Goal: Task Accomplishment & Management: Use online tool/utility

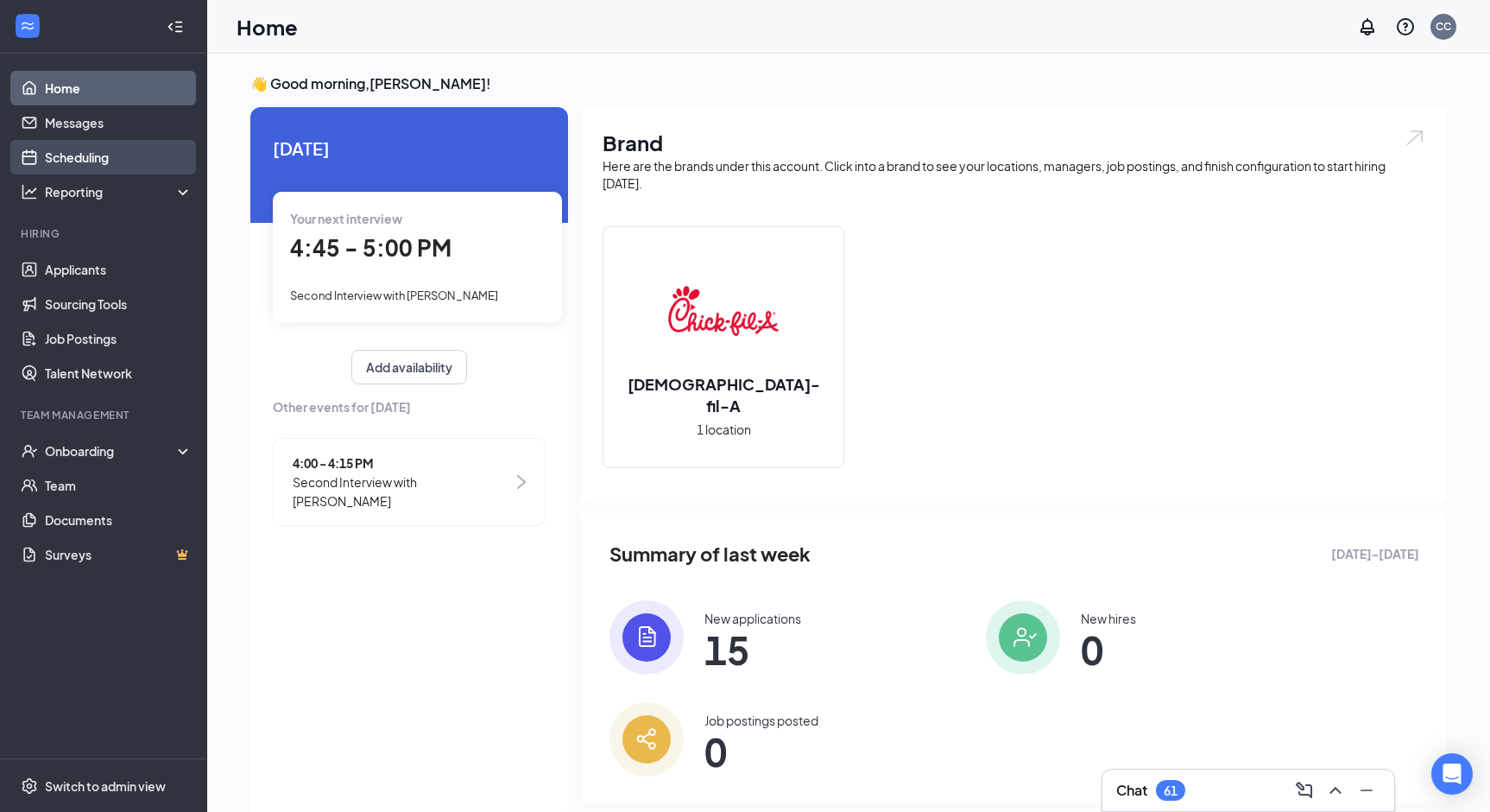
click at [98, 170] on link "Scheduling" at bounding box center [118, 157] width 148 height 35
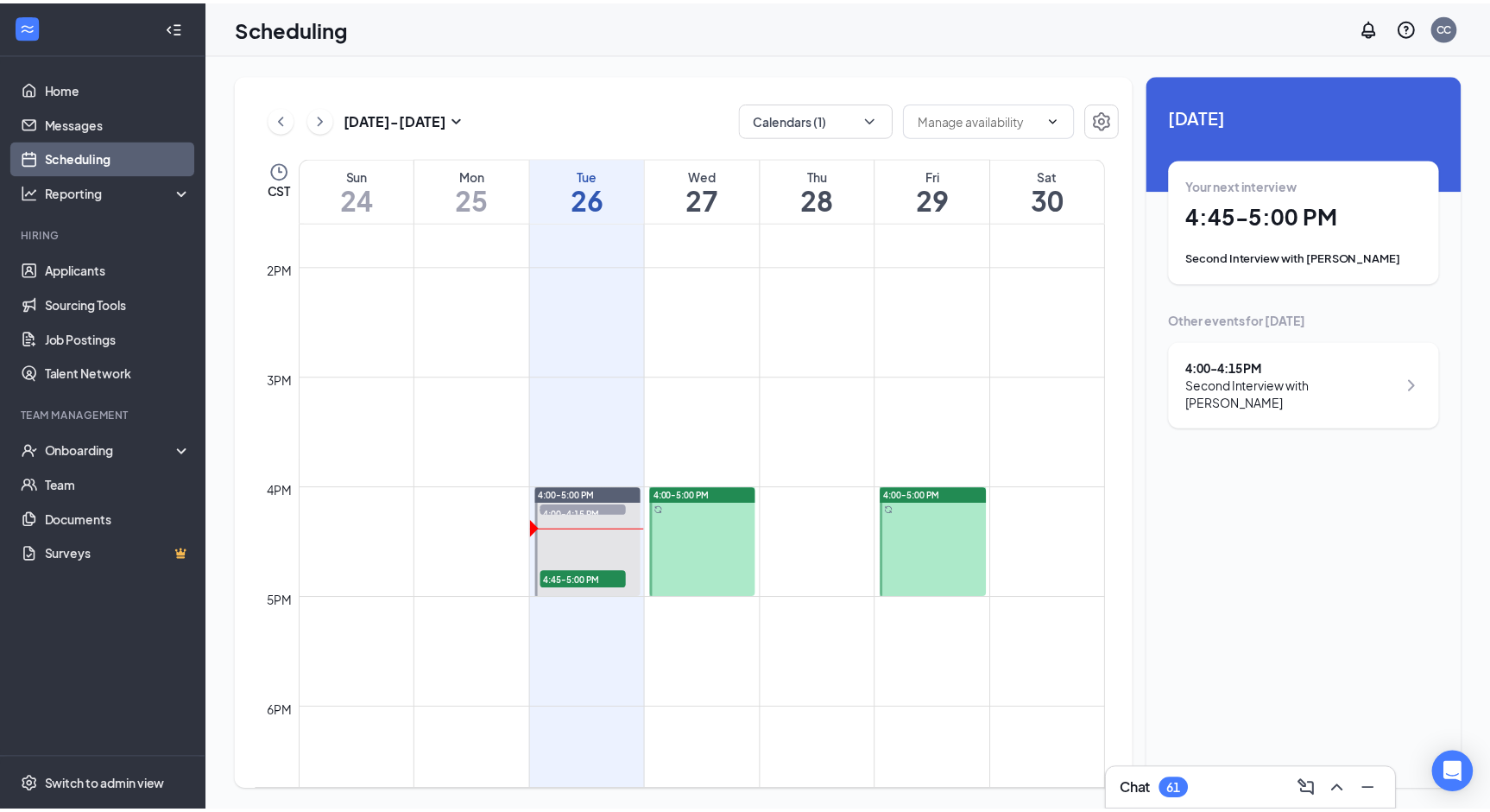
scroll to position [1539, 0]
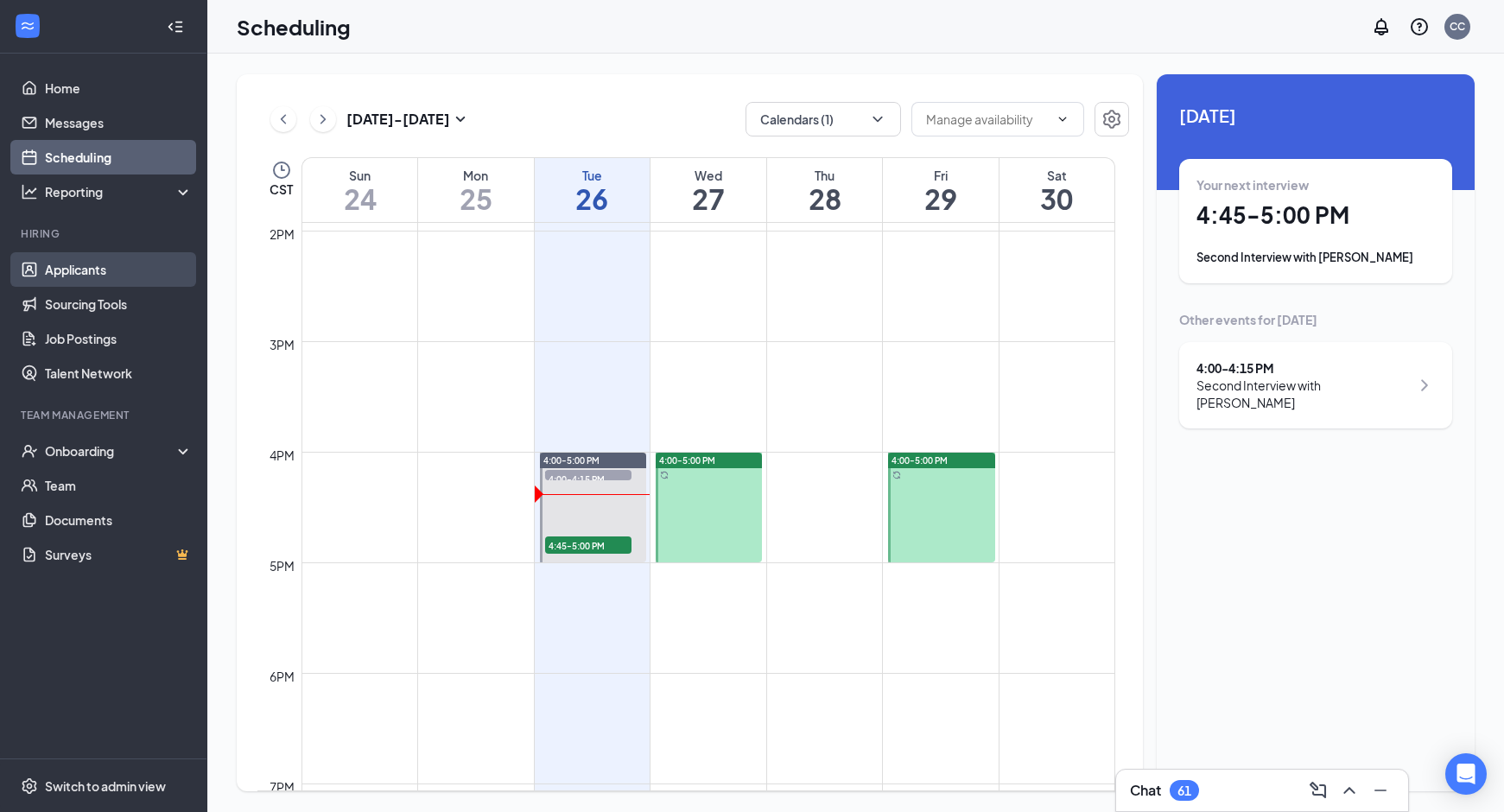
click at [90, 286] on link "Applicants" at bounding box center [118, 270] width 148 height 35
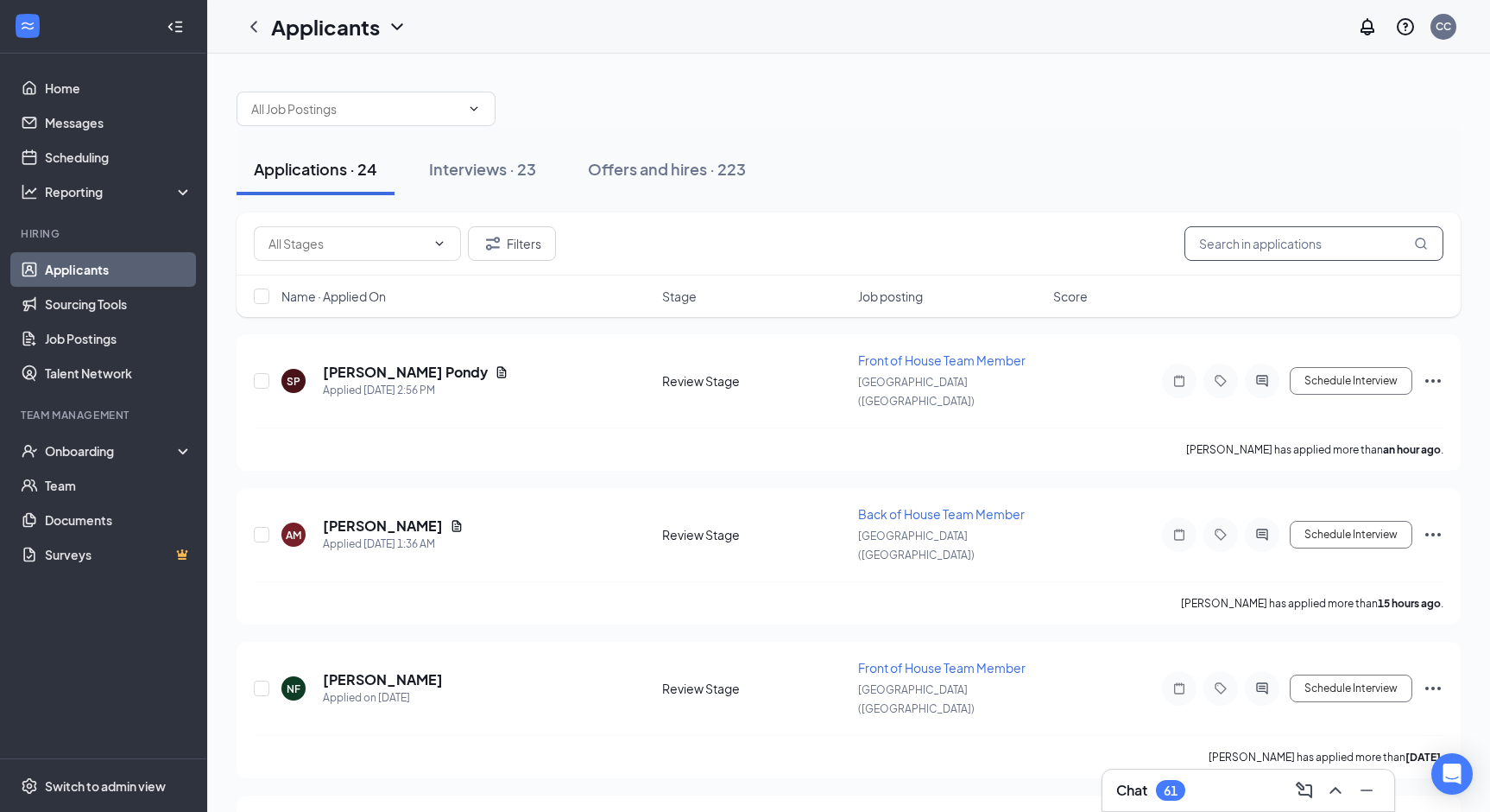
click at [1359, 252] on input "text" at bounding box center [1314, 243] width 259 height 35
type input "[PERSON_NAME]"
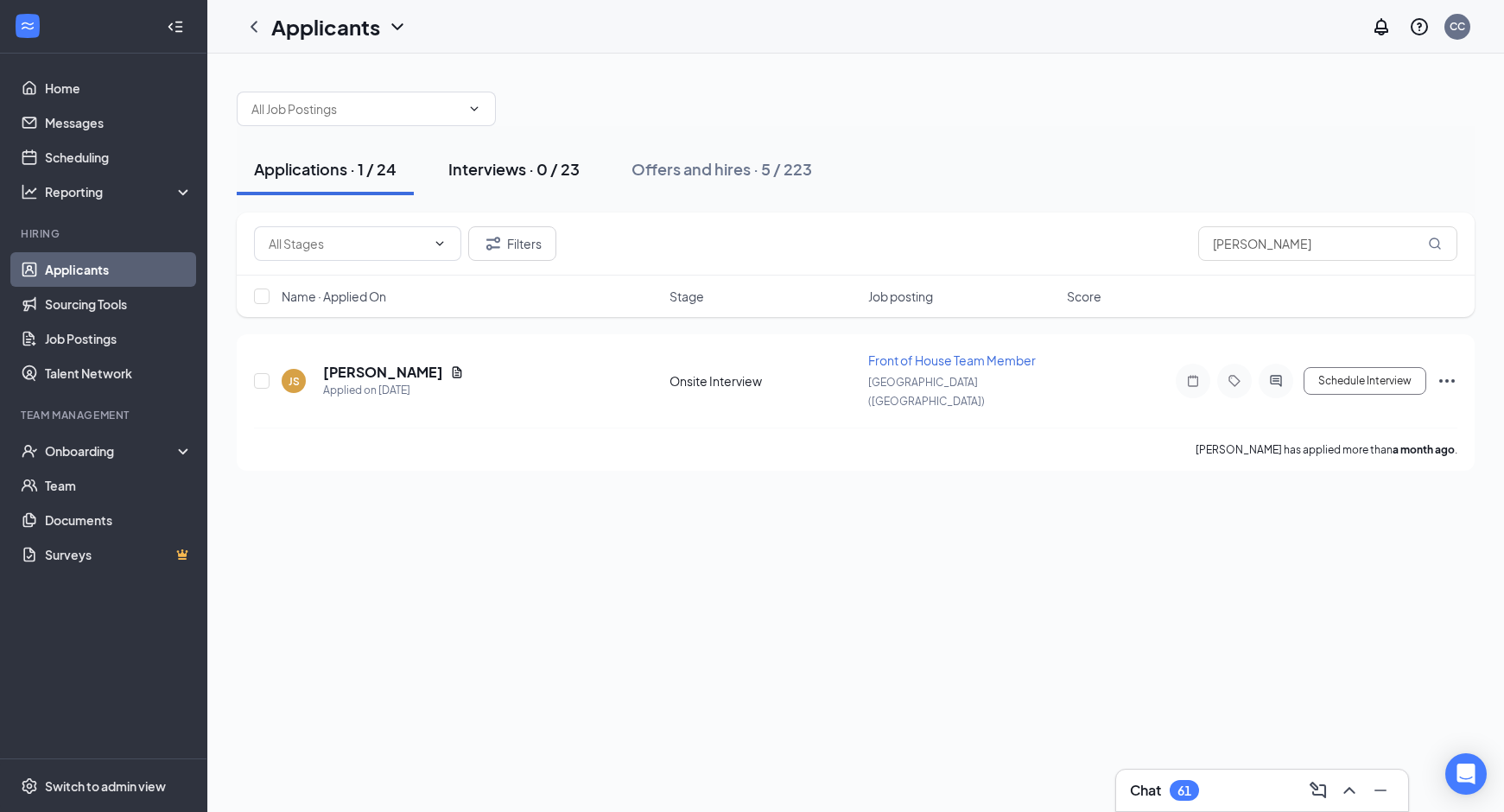
click at [541, 170] on div "Interviews · 0 / 23" at bounding box center [514, 169] width 131 height 22
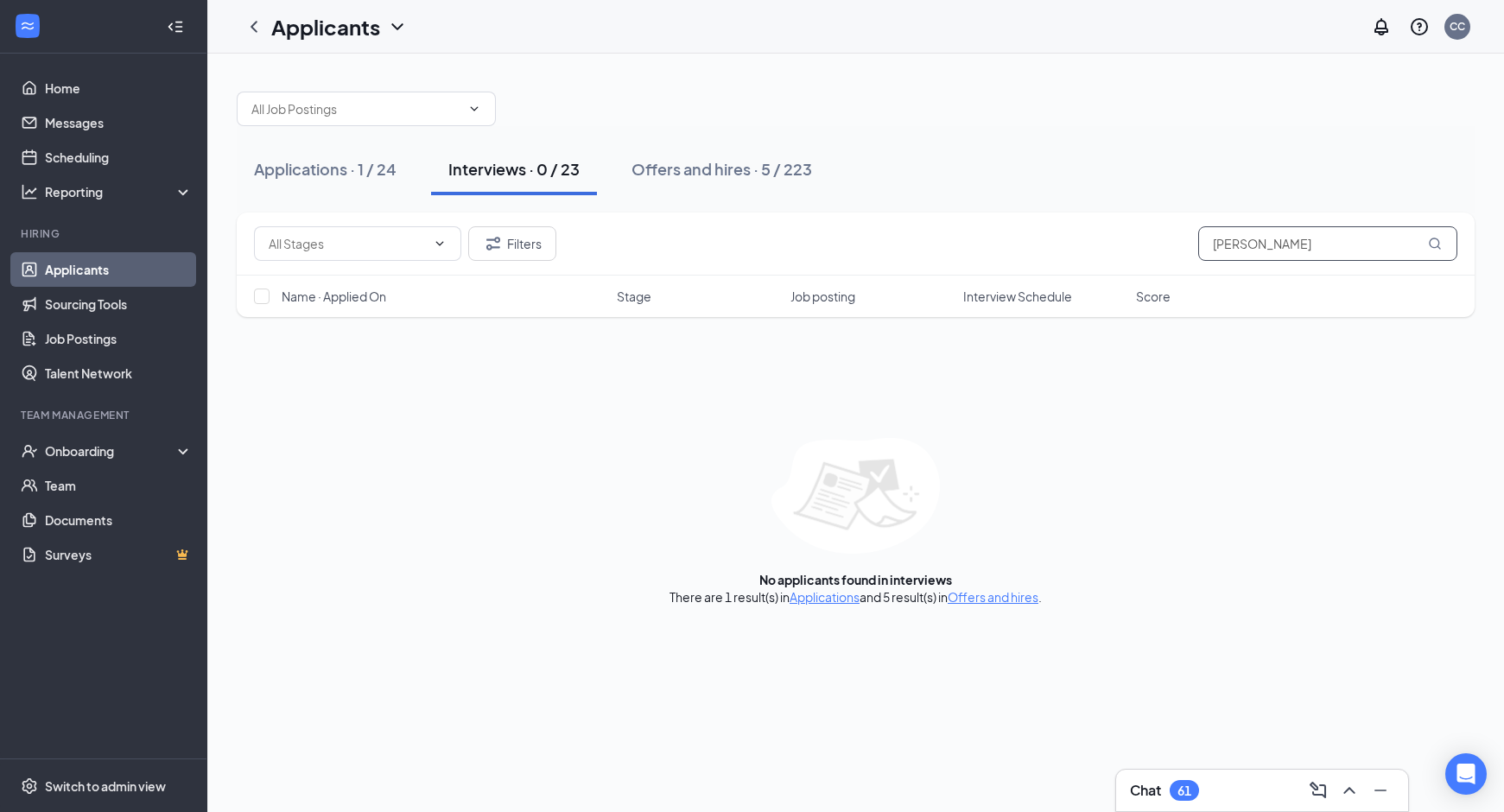
click at [1272, 249] on input "[PERSON_NAME]" at bounding box center [1327, 243] width 259 height 35
type input "ja"
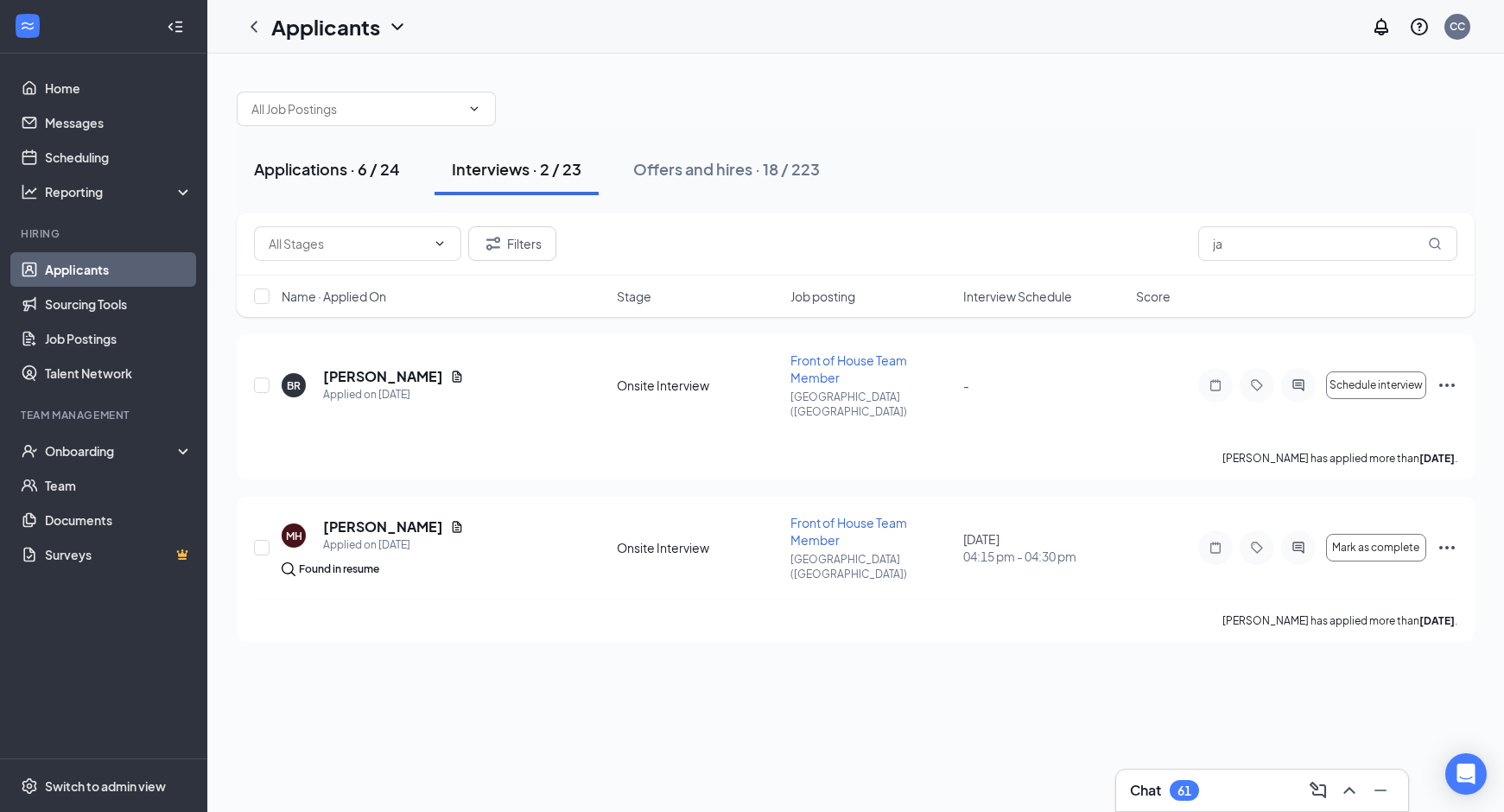
click at [275, 154] on button "Applications · 6 / 24" at bounding box center [327, 169] width 180 height 52
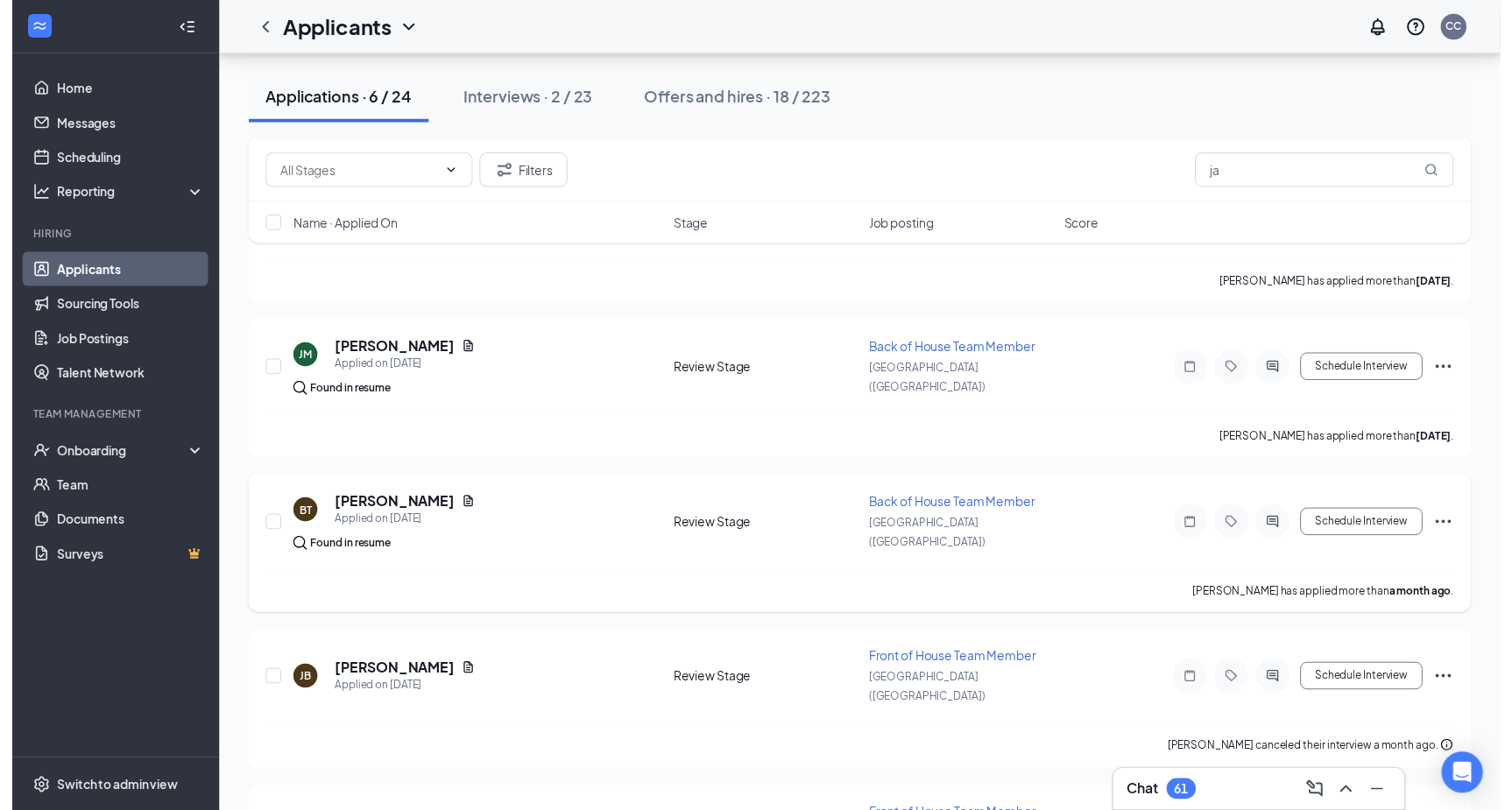
scroll to position [405, 0]
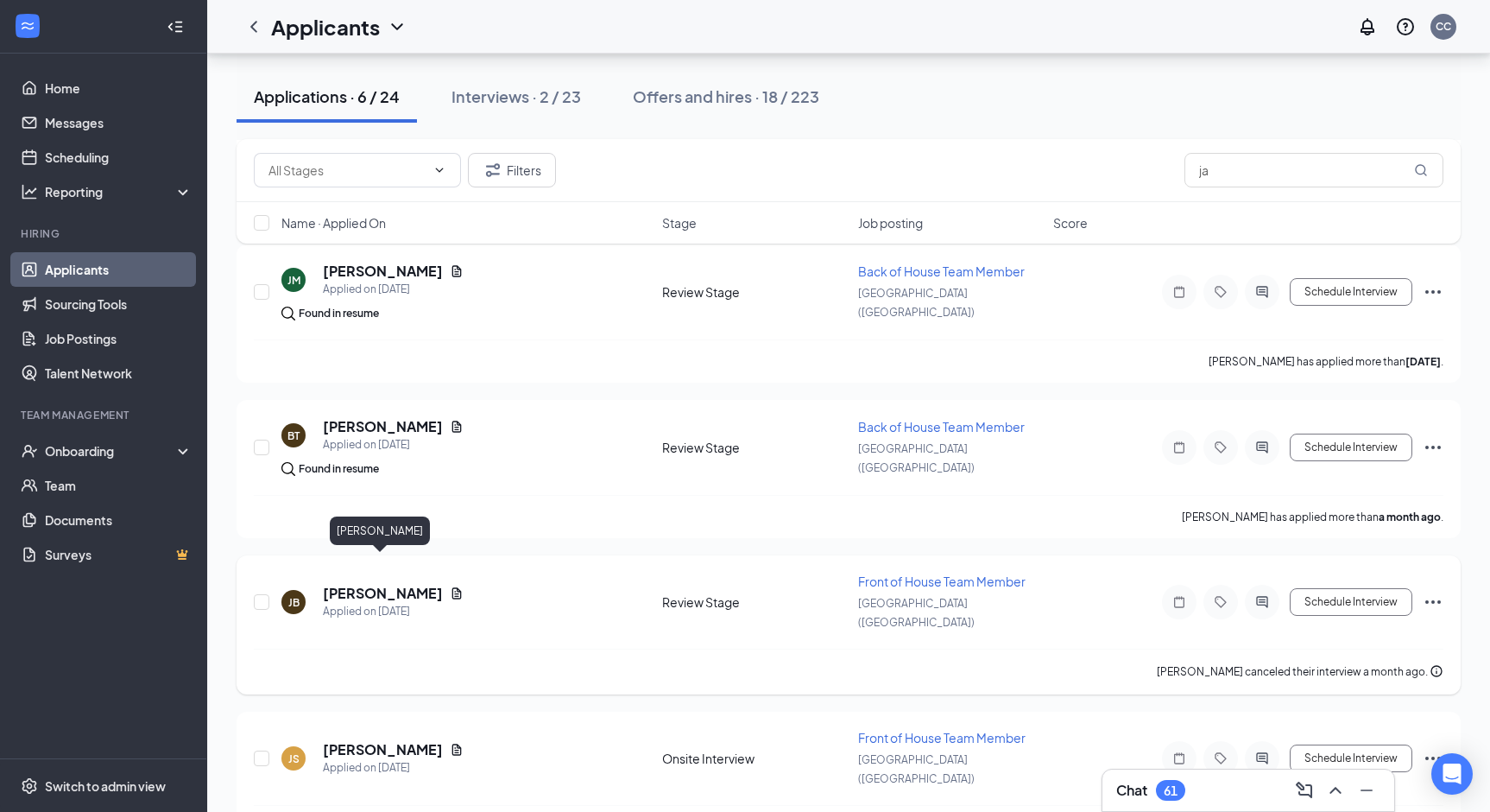
click at [396, 583] on h5 "[PERSON_NAME]" at bounding box center [383, 592] width 120 height 19
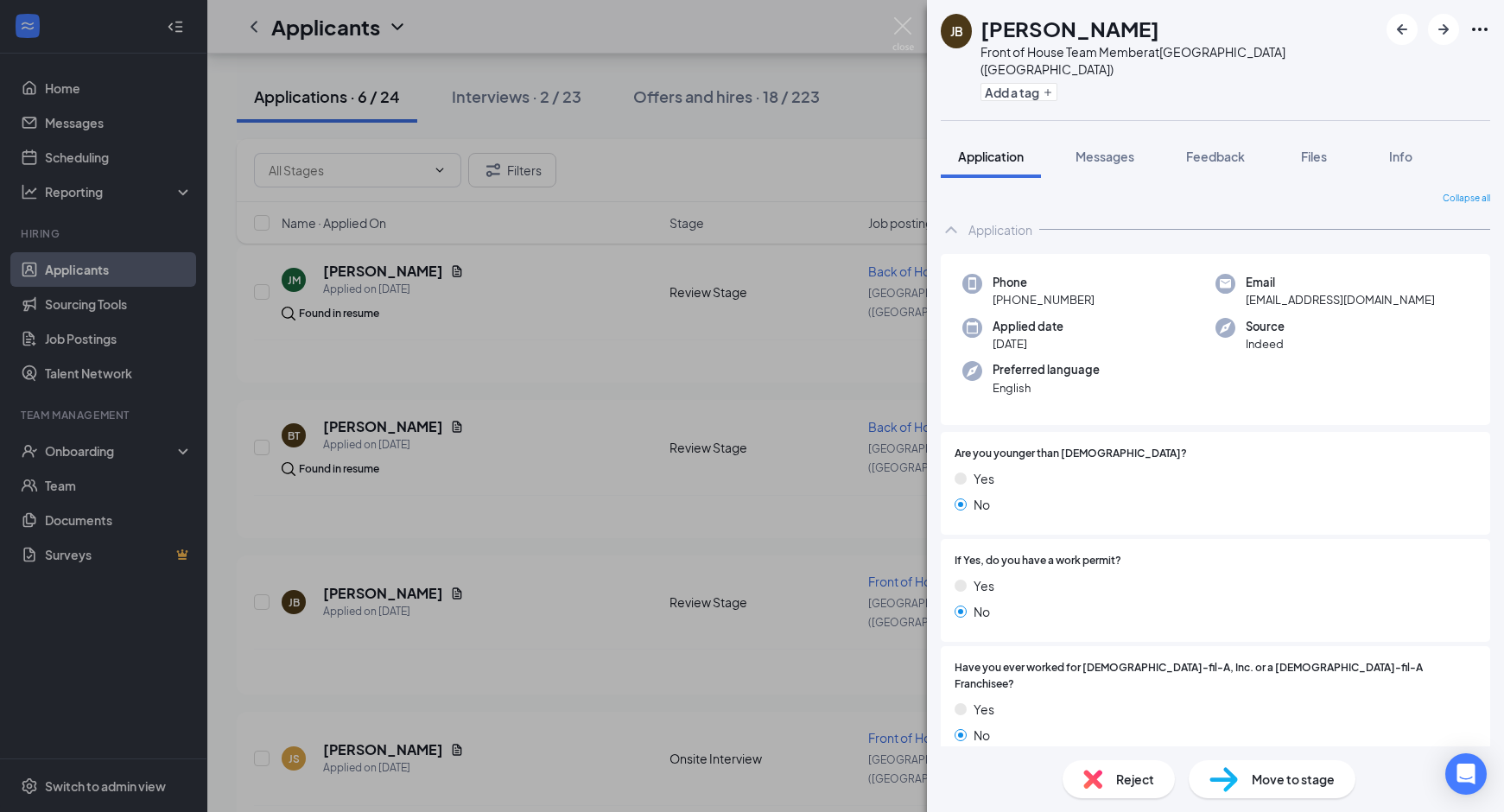
click at [535, 581] on div "[PERSON_NAME] Front of House Team Member at [GEOGRAPHIC_DATA] ([GEOGRAPHIC_DATA…" at bounding box center [752, 406] width 1504 height 812
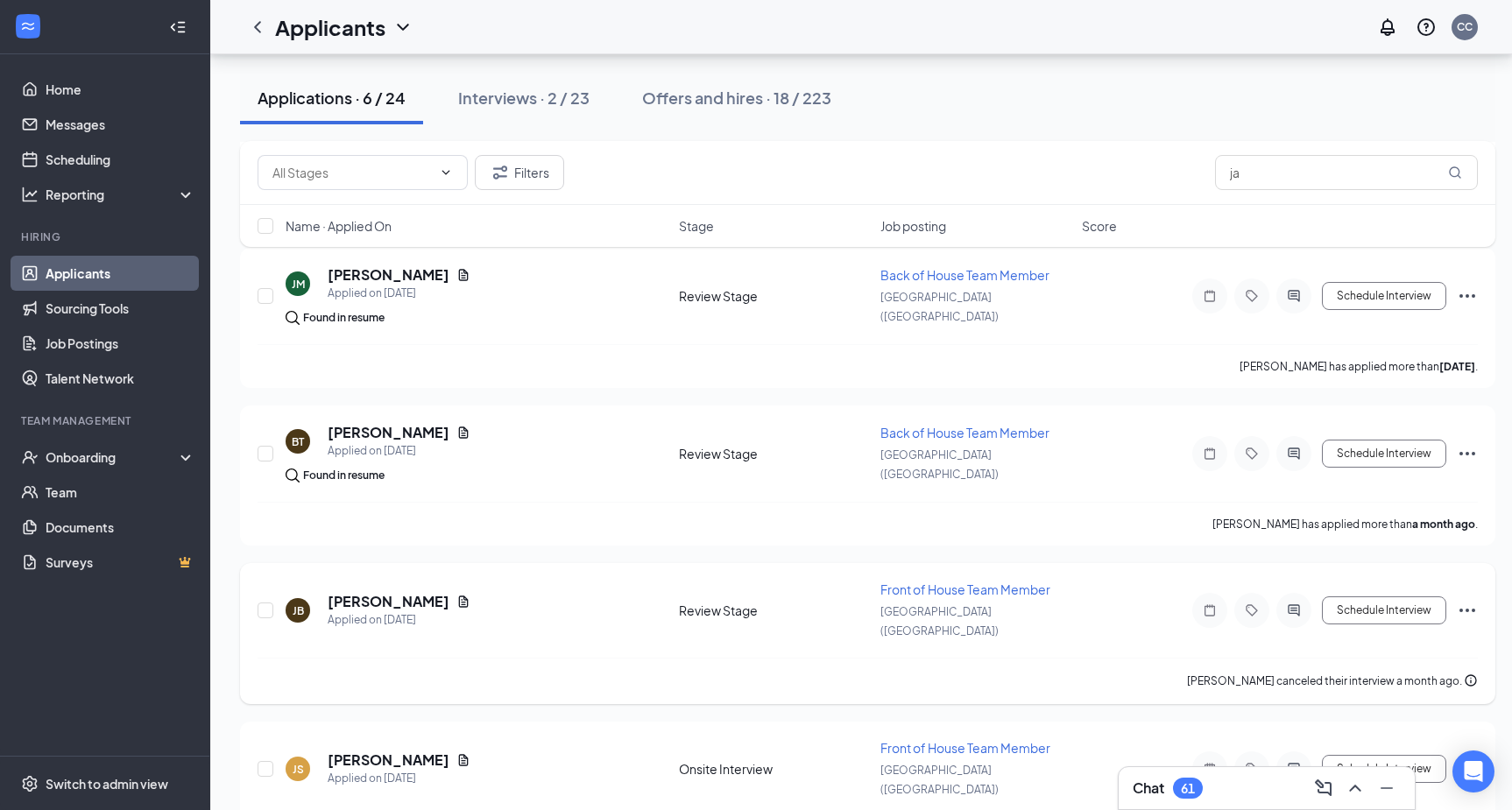
scroll to position [418, 0]
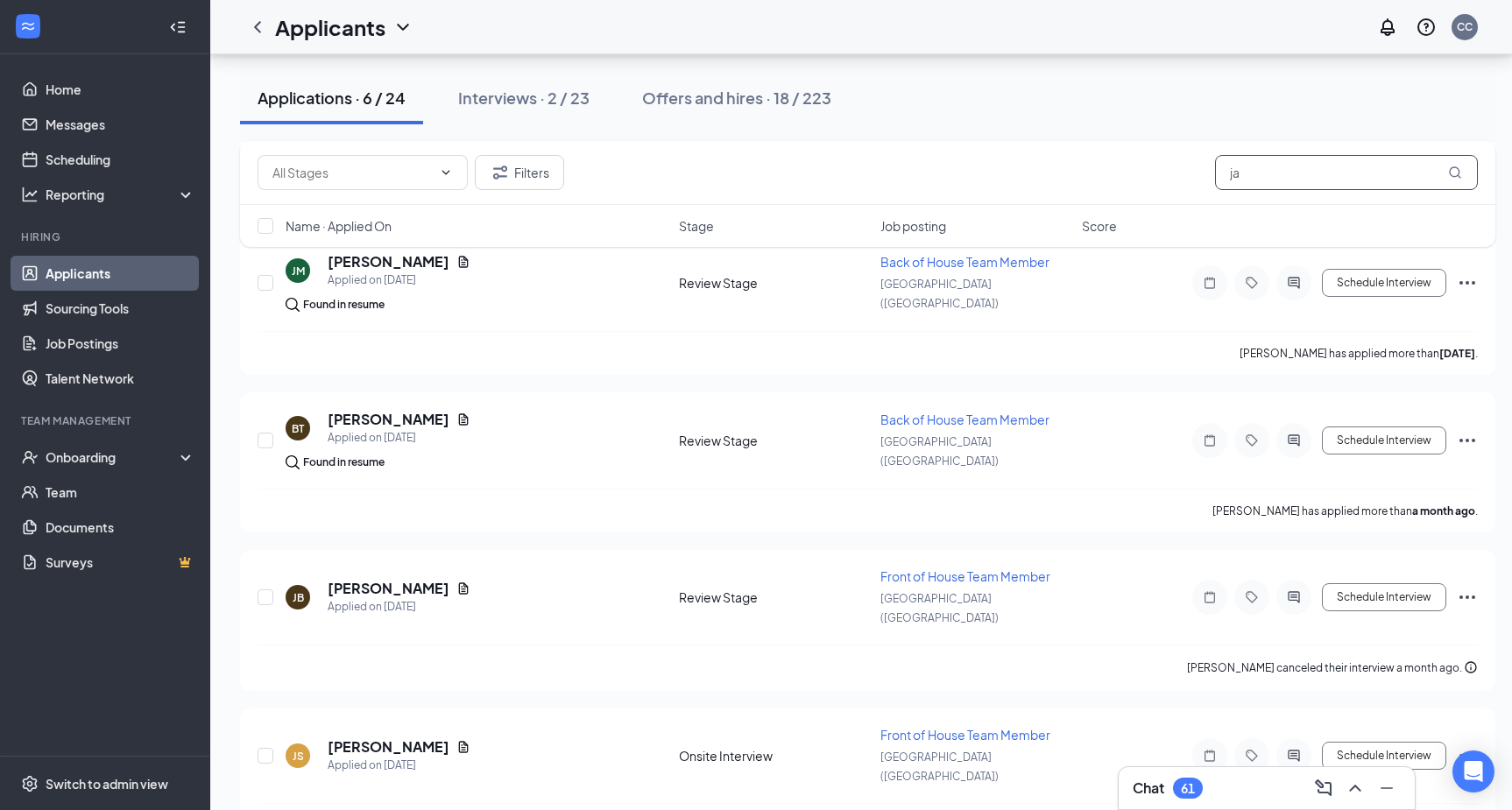
click at [1293, 184] on input "ja" at bounding box center [1346, 173] width 263 height 35
type input "j"
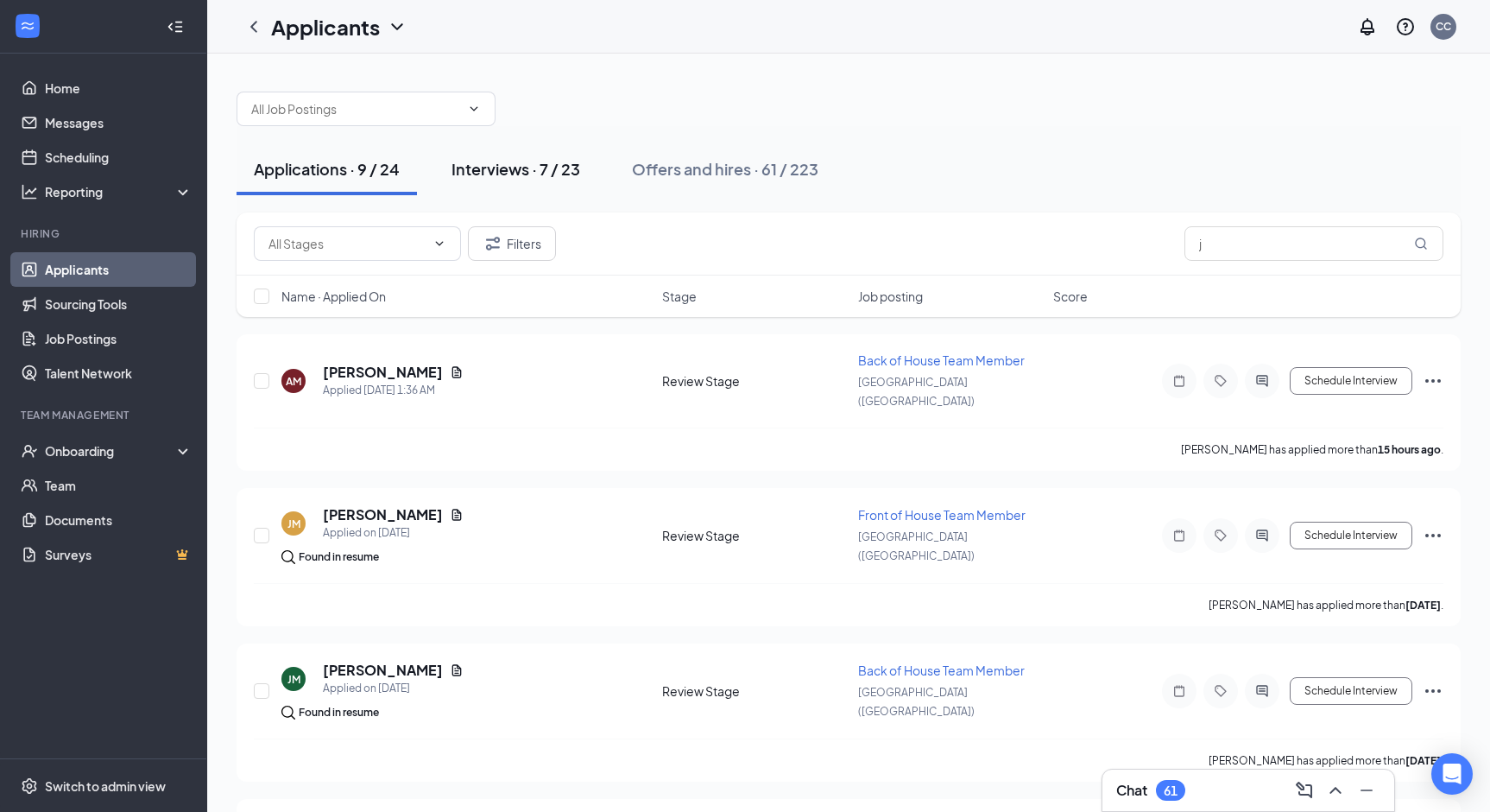
click at [527, 170] on div "Interviews · 7 / 23" at bounding box center [516, 169] width 128 height 22
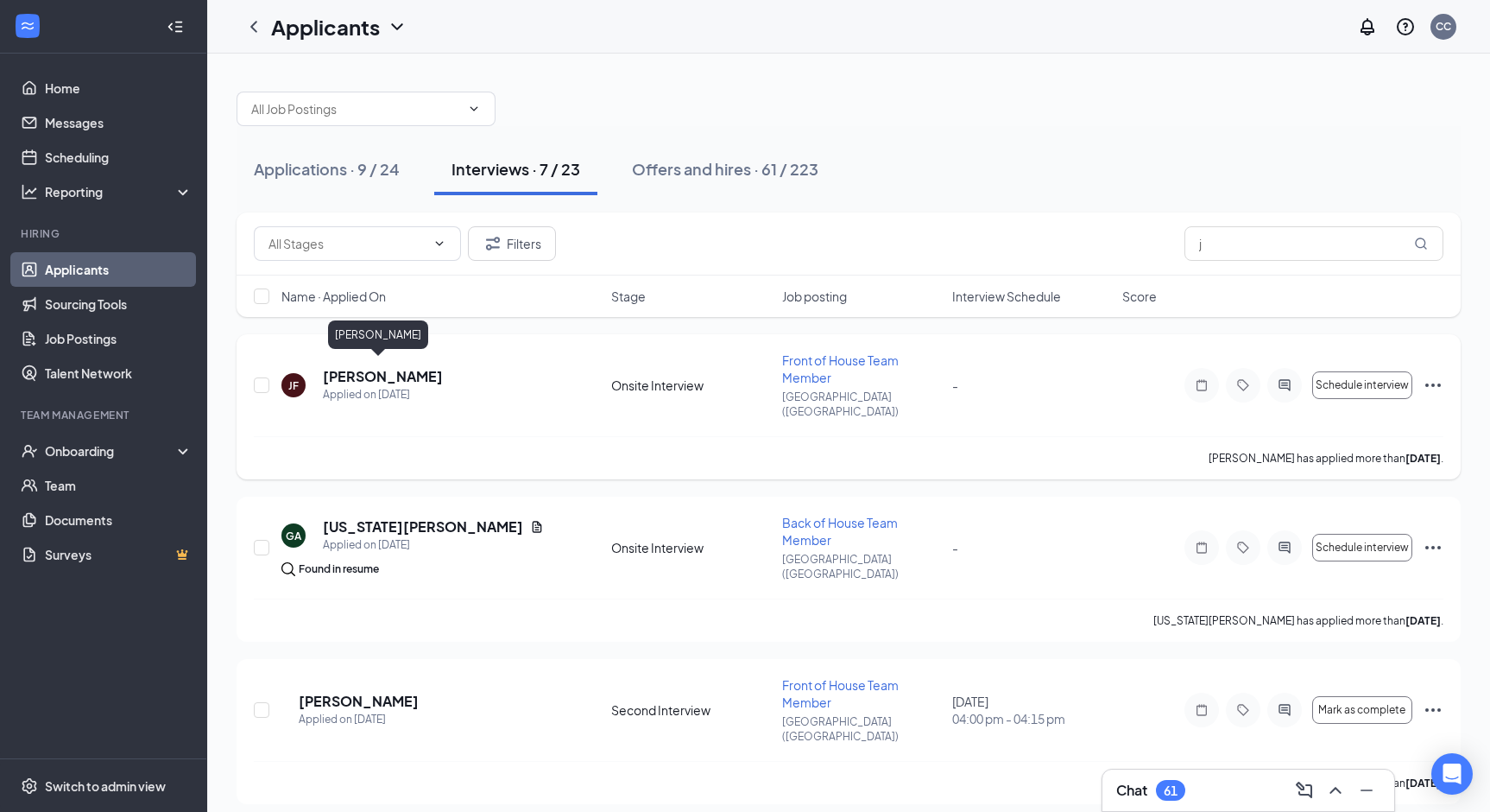
click at [401, 371] on h5 "[PERSON_NAME]" at bounding box center [383, 376] width 120 height 19
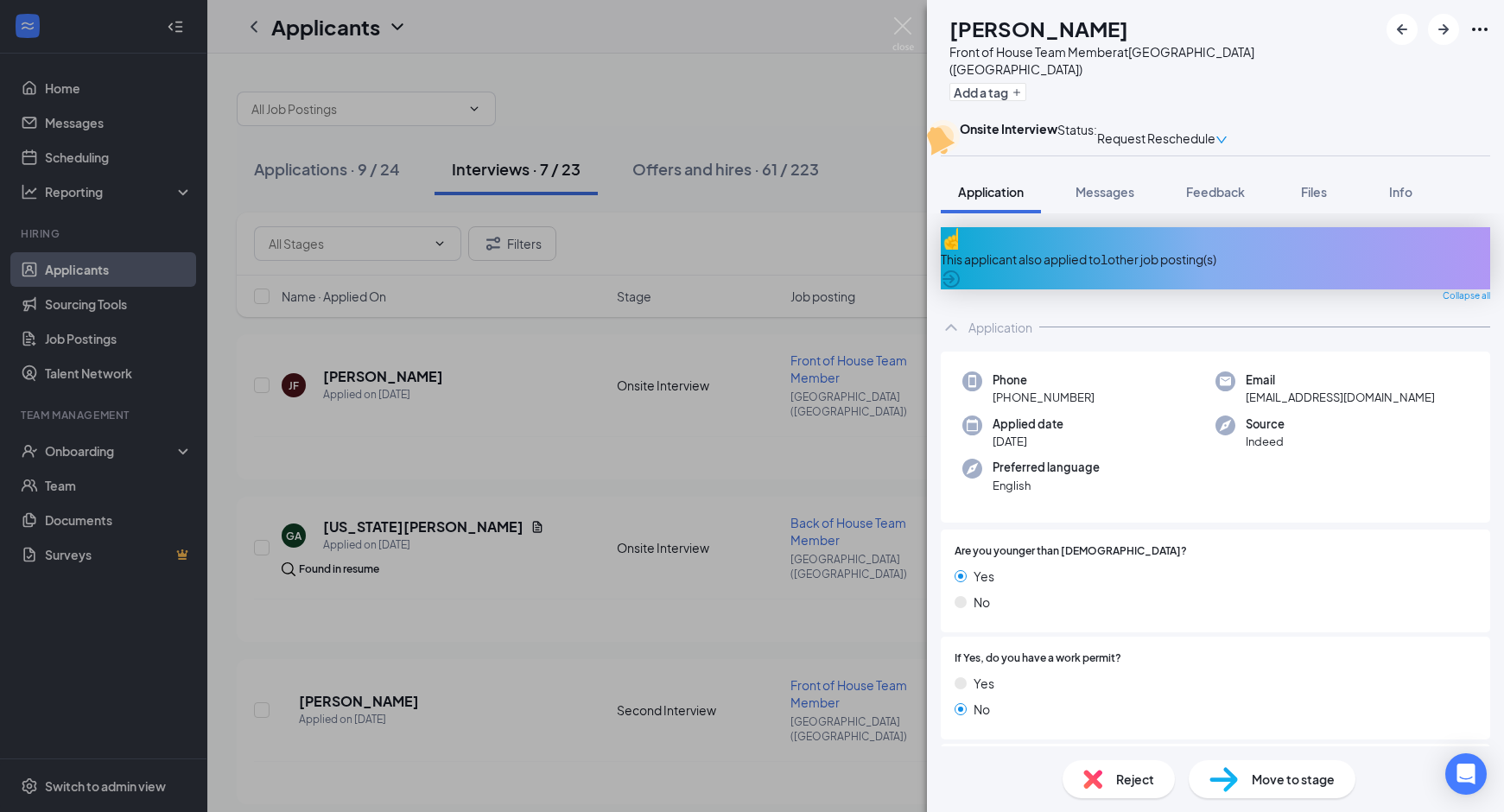
click at [561, 368] on div "[PERSON_NAME] Front of House Team Member at [GEOGRAPHIC_DATA] ([GEOGRAPHIC_DATA…" at bounding box center [752, 406] width 1504 height 812
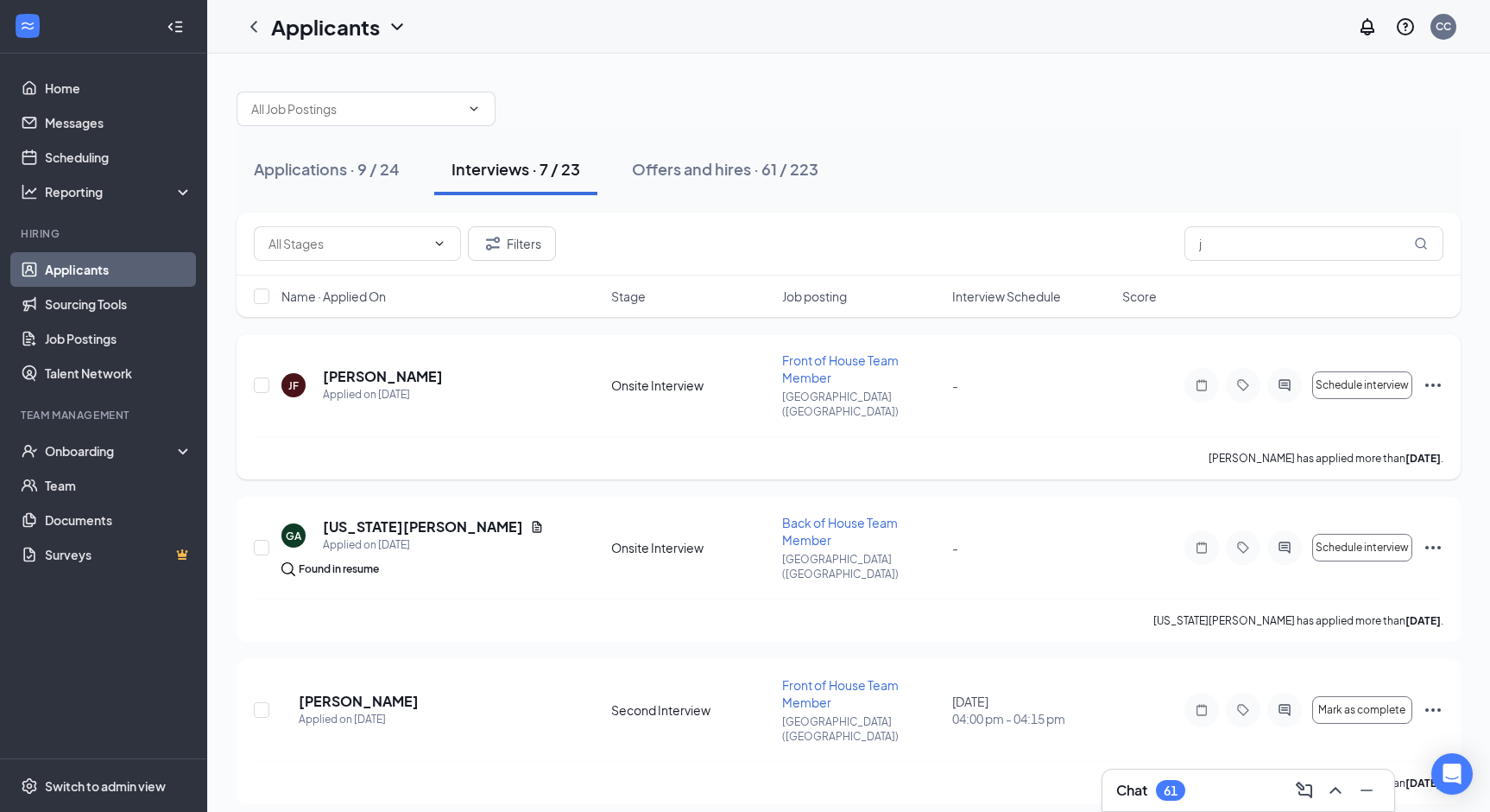
click at [1424, 379] on icon "Ellipses" at bounding box center [1433, 385] width 21 height 21
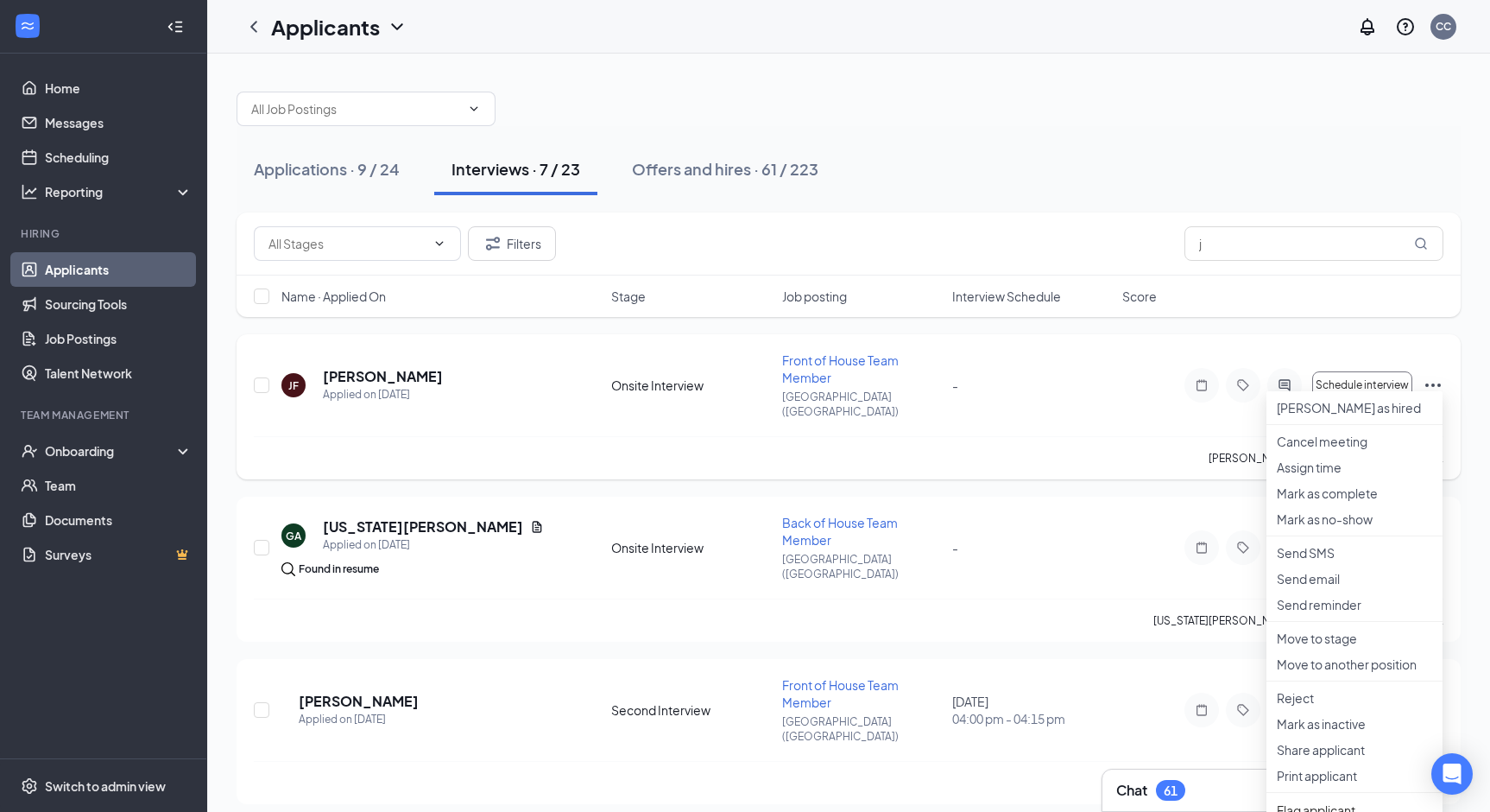
click at [1424, 379] on icon "Ellipses" at bounding box center [1433, 385] width 21 height 21
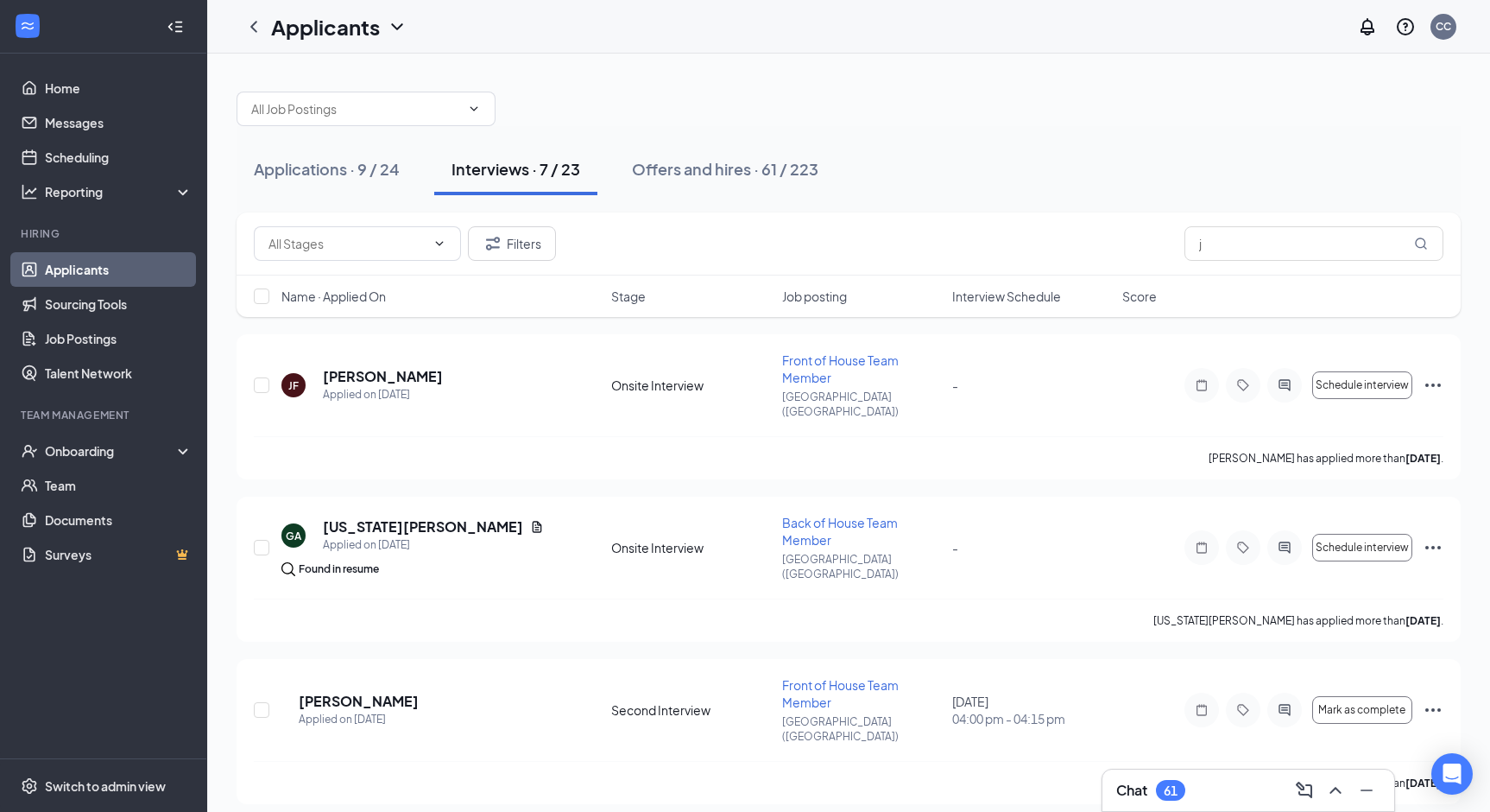
click at [1231, 791] on div "Chat 61" at bounding box center [1249, 790] width 264 height 27
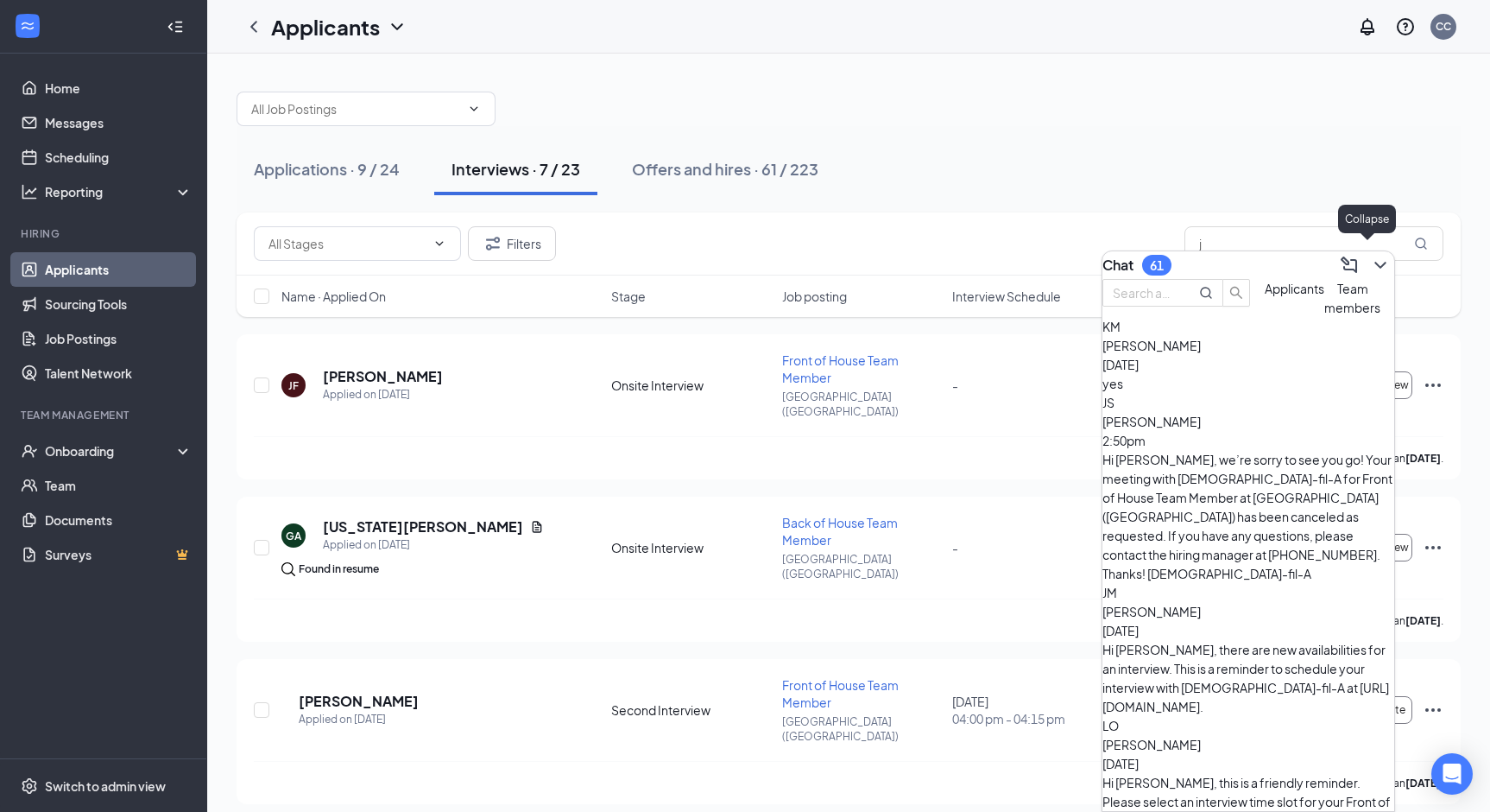
click at [1371, 259] on icon "ChevronDown" at bounding box center [1381, 265] width 21 height 21
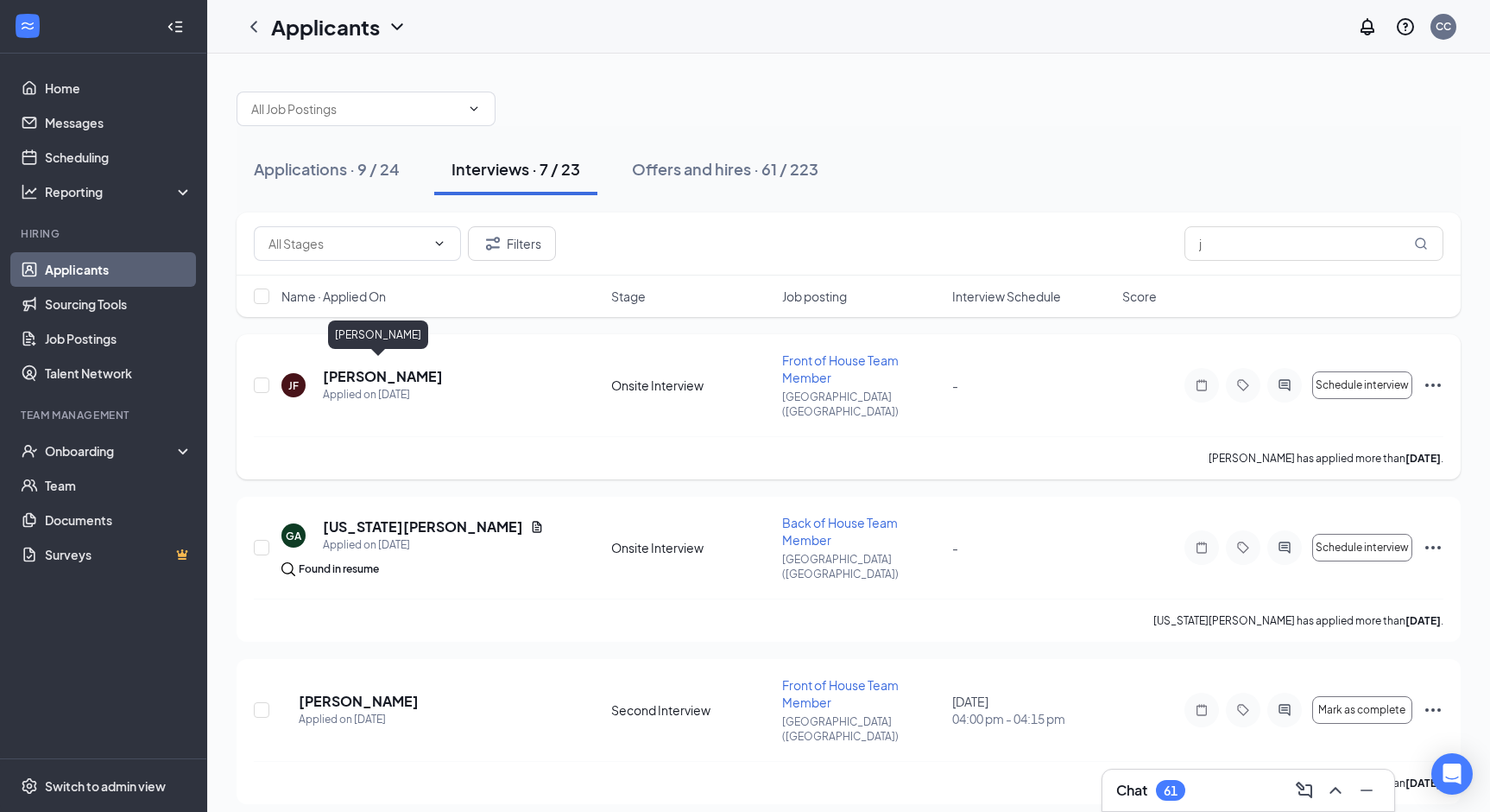
click at [355, 368] on h5 "[PERSON_NAME]" at bounding box center [383, 376] width 120 height 19
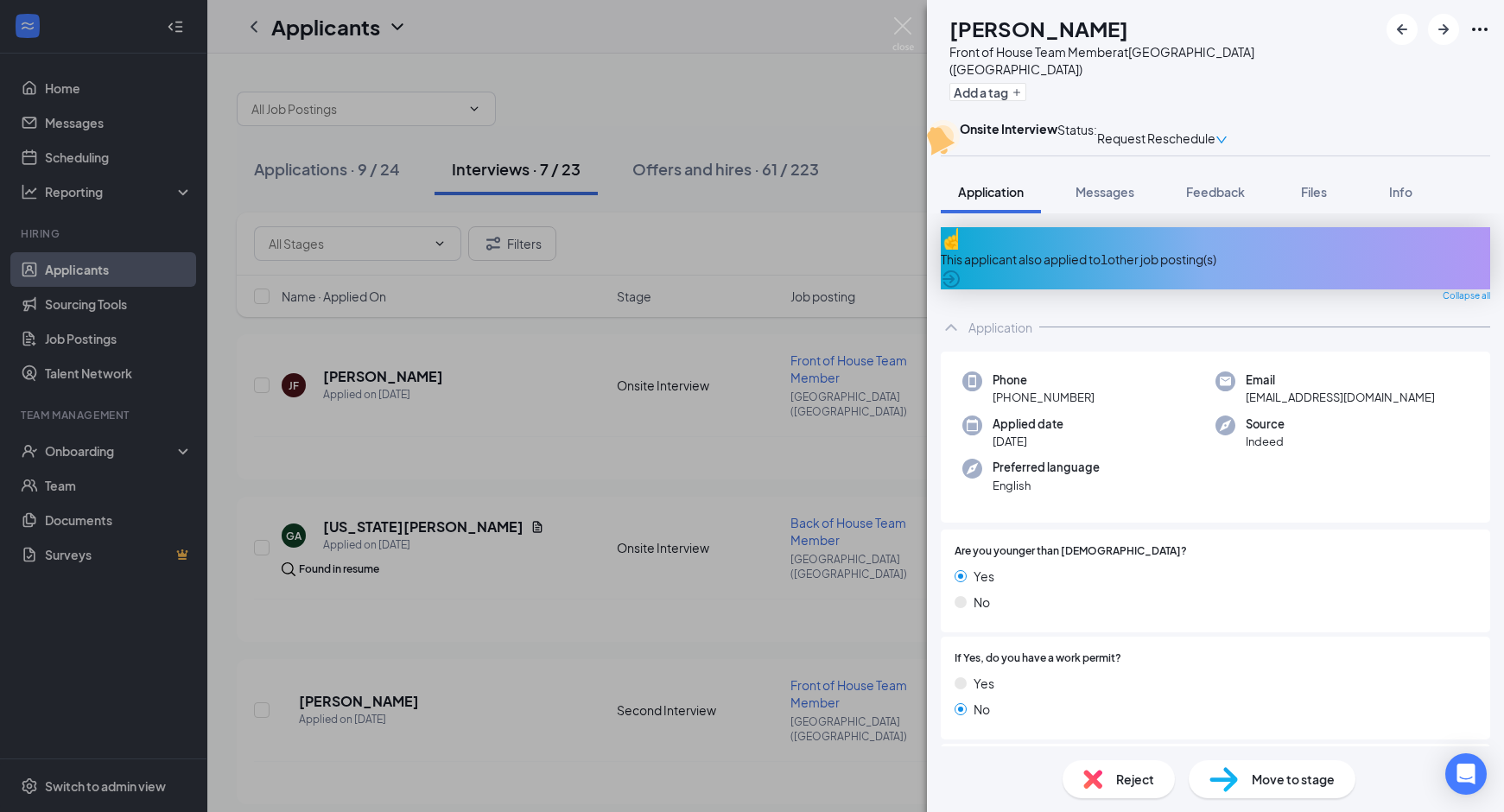
click at [1226, 137] on icon "down" at bounding box center [1221, 140] width 10 height 7
click at [1227, 134] on icon "down" at bounding box center [1221, 139] width 12 height 12
click at [477, 456] on div "[PERSON_NAME] Front of House Team Member at [GEOGRAPHIC_DATA] ([GEOGRAPHIC_DATA…" at bounding box center [752, 406] width 1504 height 812
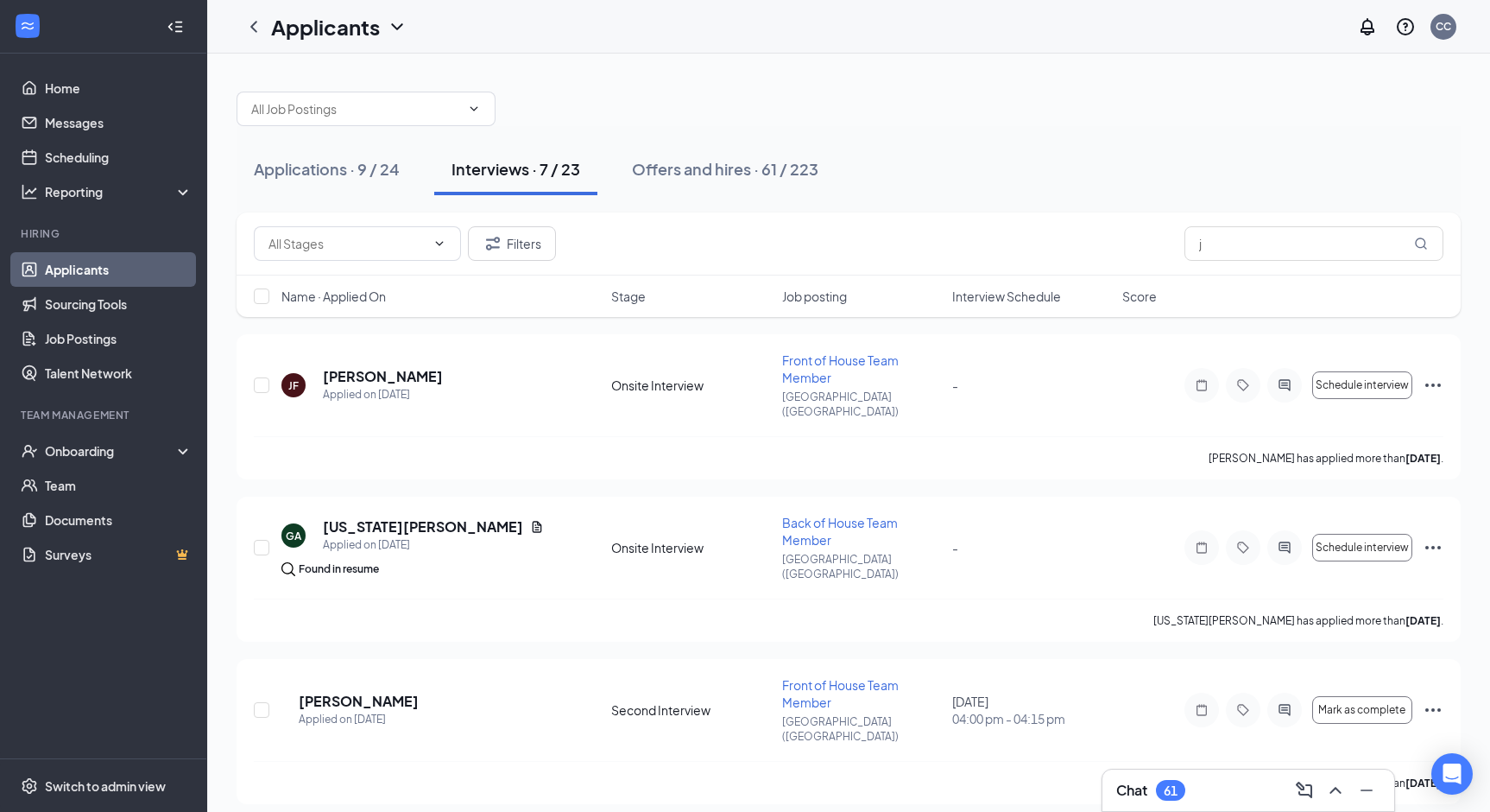
click at [1011, 165] on div "Applications · 9 / 24 Interviews · 7 / 23 Offers and hires · 61 / 223" at bounding box center [849, 169] width 1225 height 52
drag, startPoint x: 1011, startPoint y: 165, endPoint x: 940, endPoint y: 163, distance: 71.0
click at [940, 163] on div "Applications · 9 / 24 Interviews · 7 / 23 Offers and hires · 61 / 223" at bounding box center [849, 169] width 1225 height 52
